Goal: Information Seeking & Learning: Learn about a topic

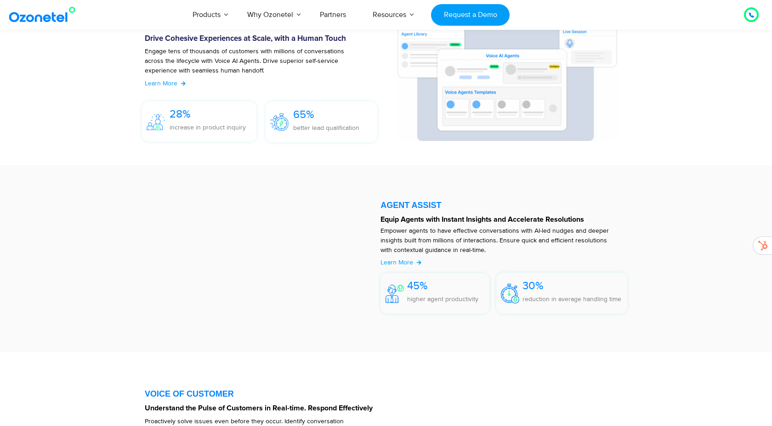
scroll to position [1076, 0]
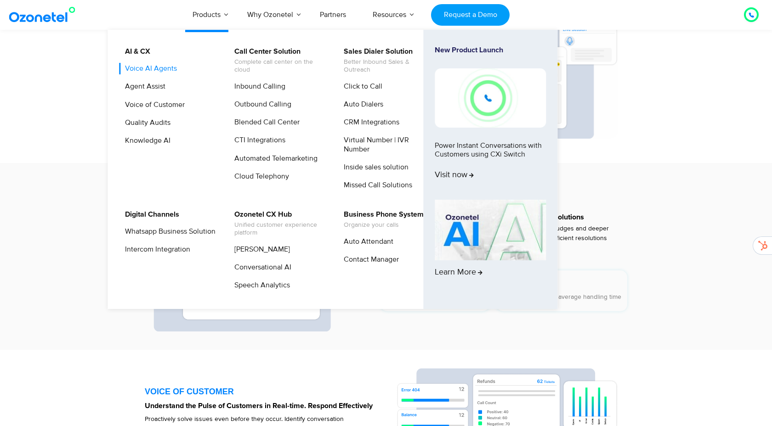
click at [169, 65] on link "Voice AI Agents" at bounding box center [148, 68] width 59 height 11
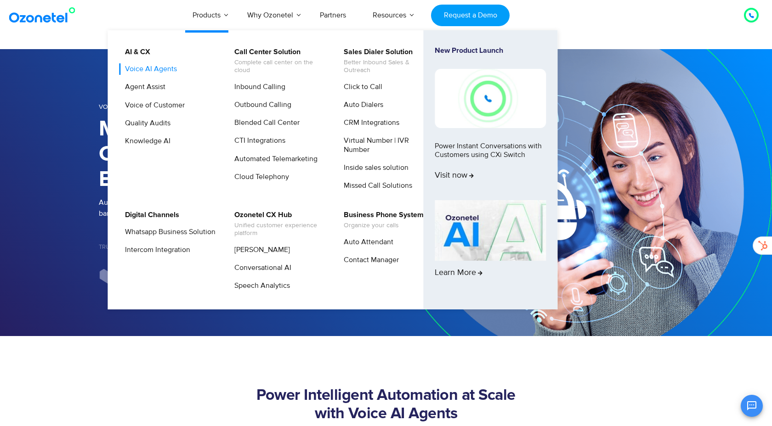
click at [167, 69] on link "Voice AI Agents" at bounding box center [148, 68] width 59 height 11
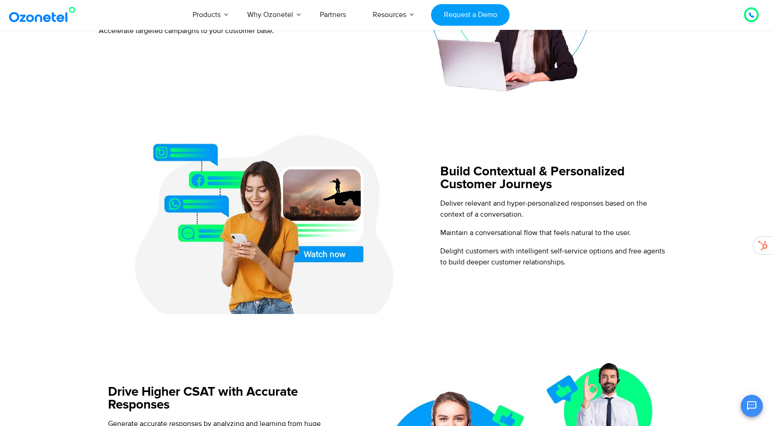
scroll to position [305, 0]
